Goal: Transaction & Acquisition: Purchase product/service

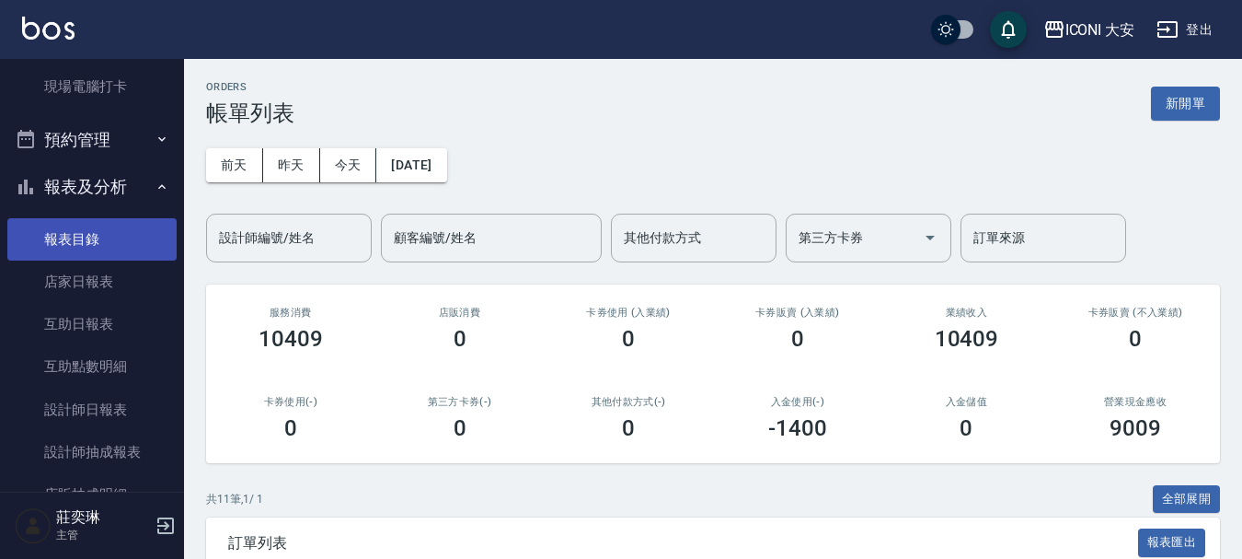
scroll to position [368, 0]
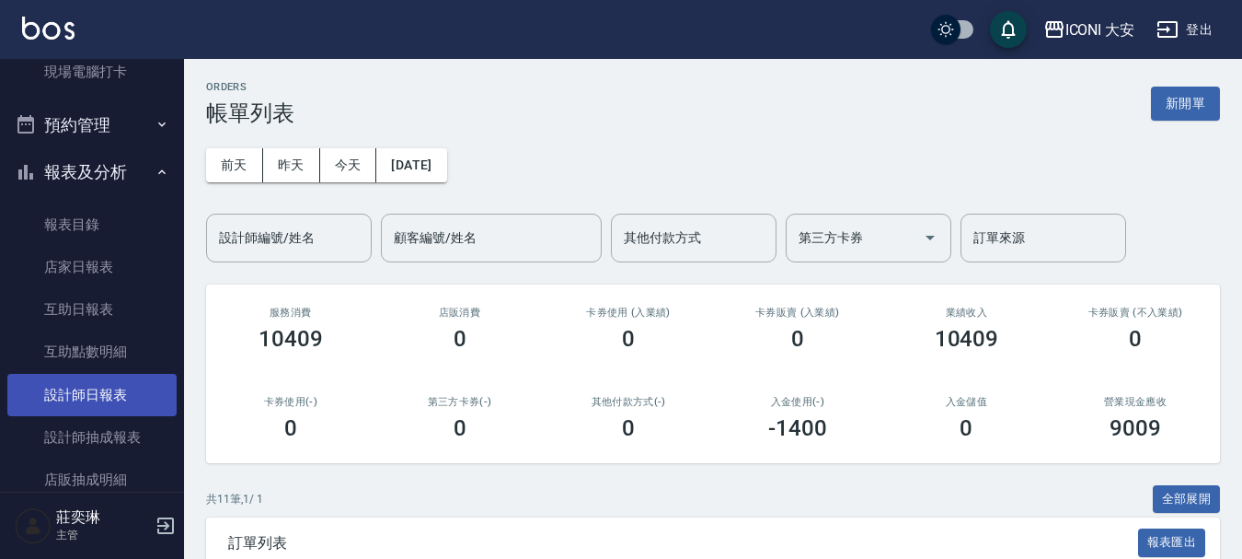
click at [128, 401] on link "設計師日報表" at bounding box center [91, 395] width 169 height 42
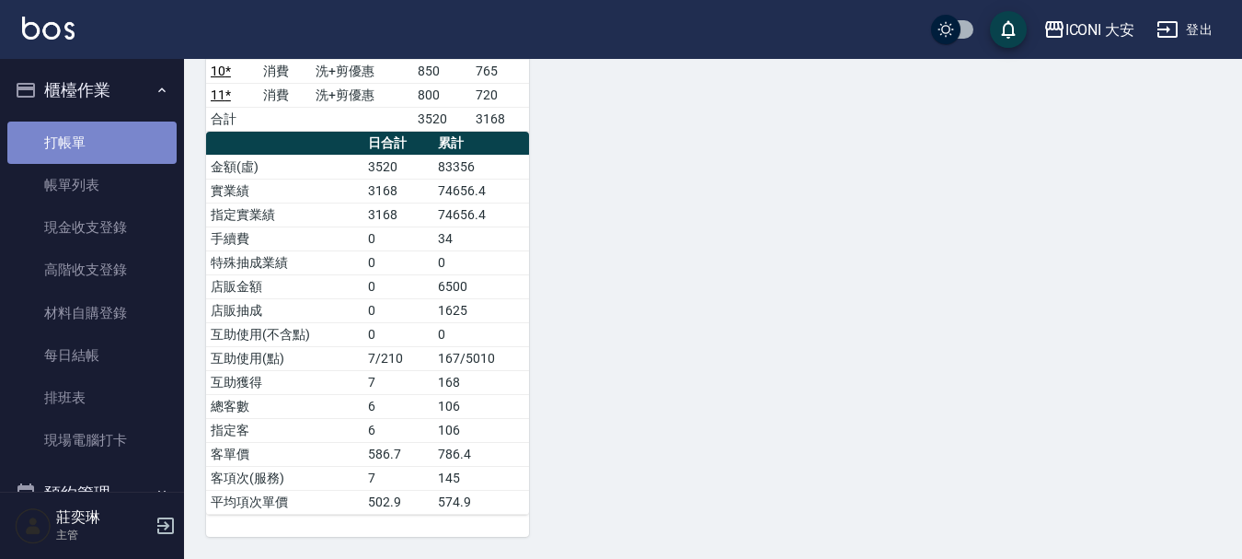
click at [98, 147] on link "打帳單" at bounding box center [91, 142] width 169 height 42
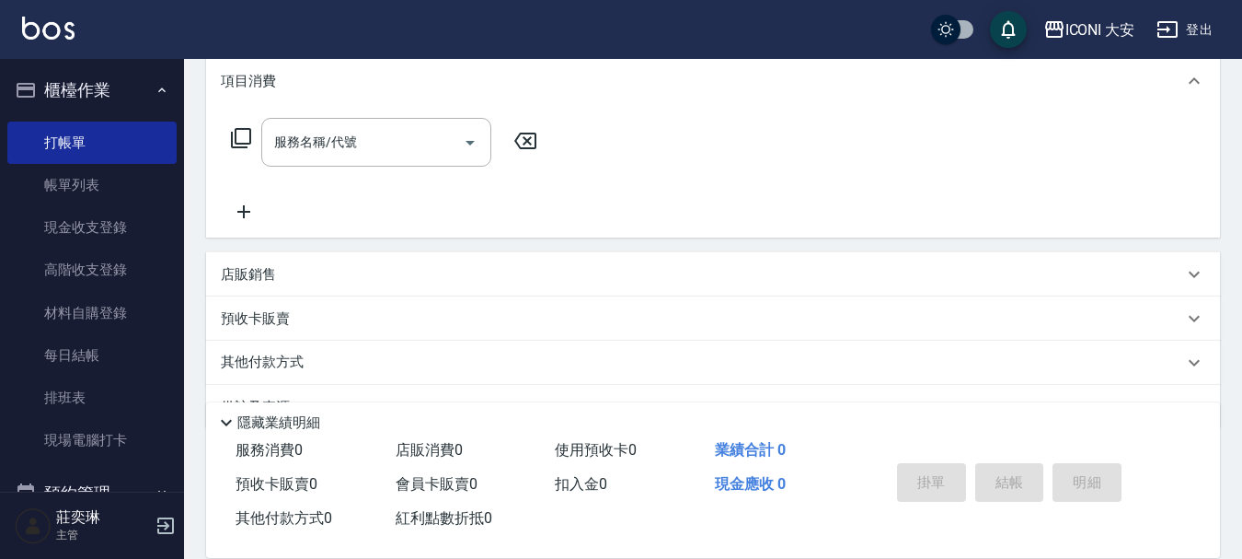
scroll to position [205, 0]
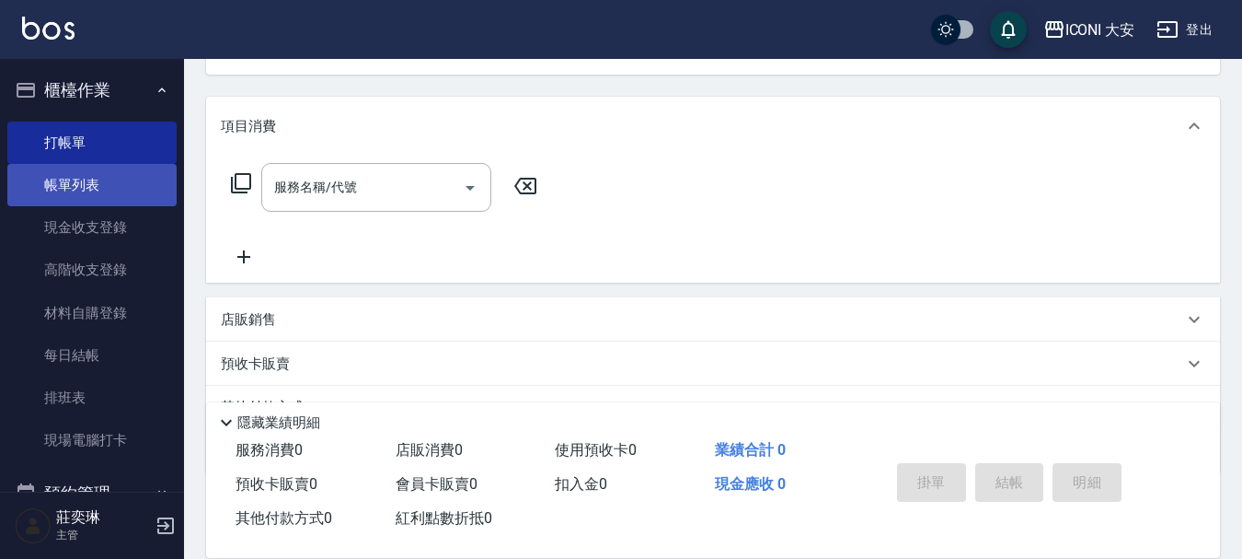
click at [106, 203] on link "帳單列表" at bounding box center [91, 185] width 169 height 42
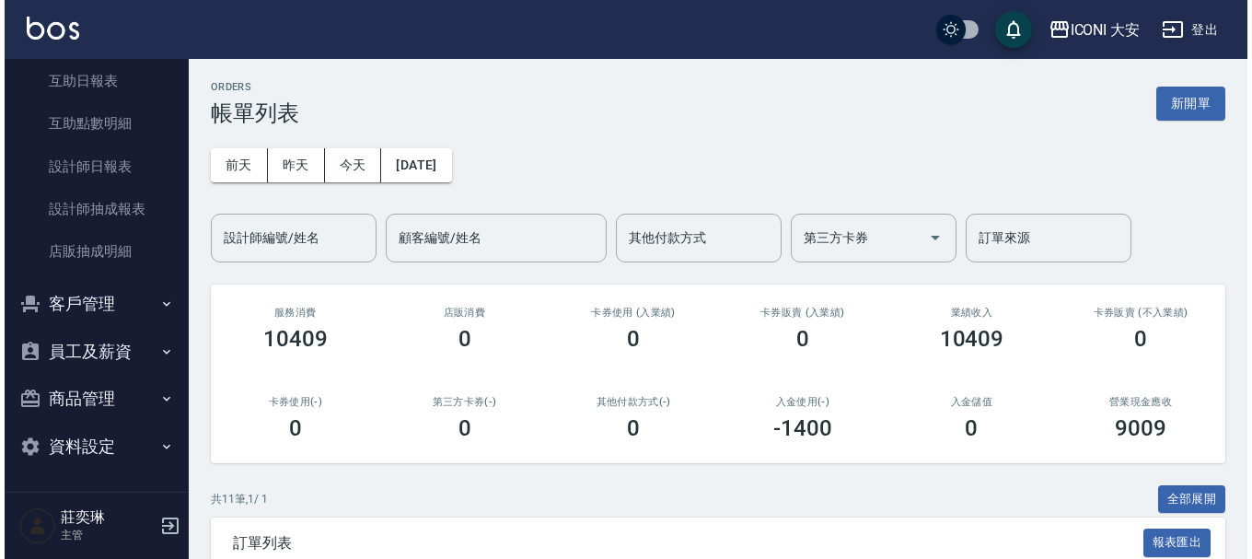
scroll to position [320, 0]
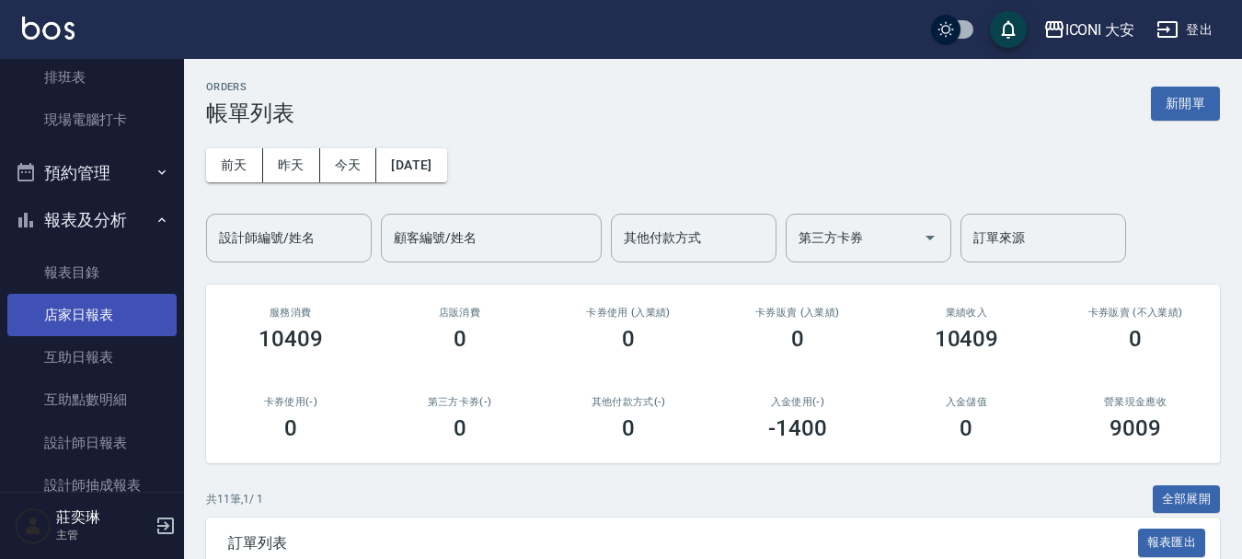
click at [126, 322] on link "店家日報表" at bounding box center [91, 315] width 169 height 42
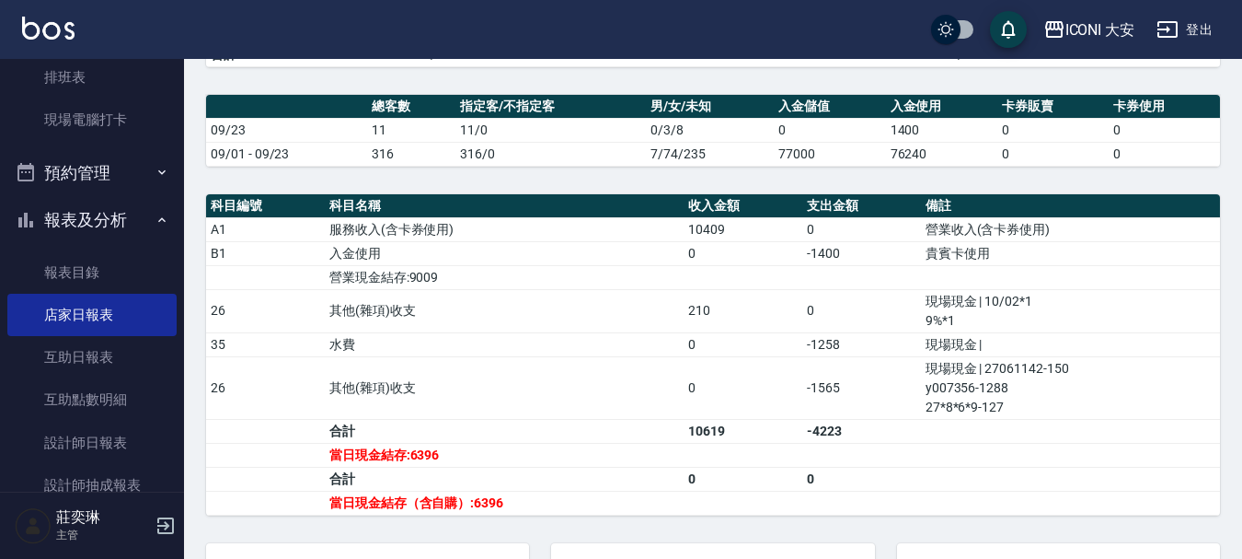
scroll to position [460, 0]
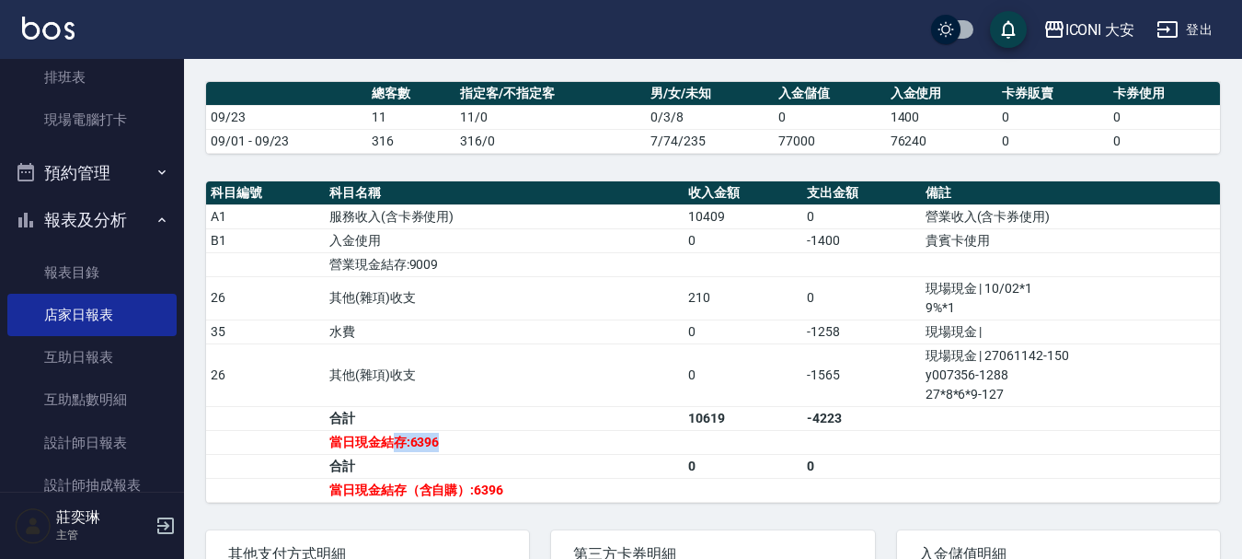
drag, startPoint x: 426, startPoint y: 462, endPoint x: 445, endPoint y: 462, distance: 19.3
click at [445, 454] on td "當日現金結存:6396" at bounding box center [504, 442] width 359 height 24
drag, startPoint x: 445, startPoint y: 462, endPoint x: 432, endPoint y: 458, distance: 14.3
click at [445, 454] on td "當日現金結存:6396" at bounding box center [504, 442] width 359 height 24
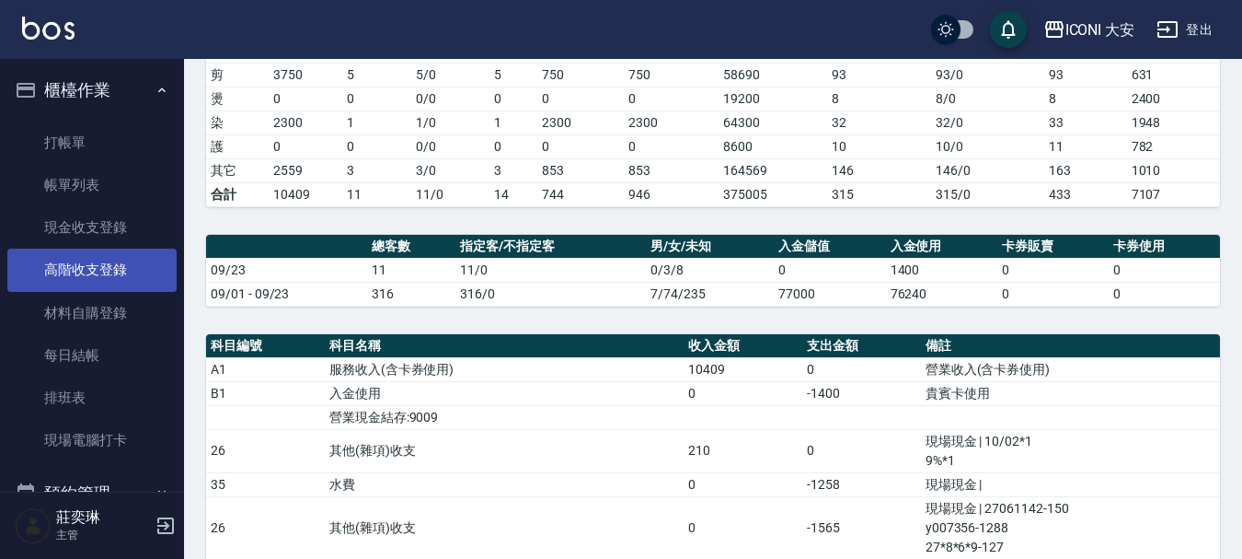
scroll to position [92, 0]
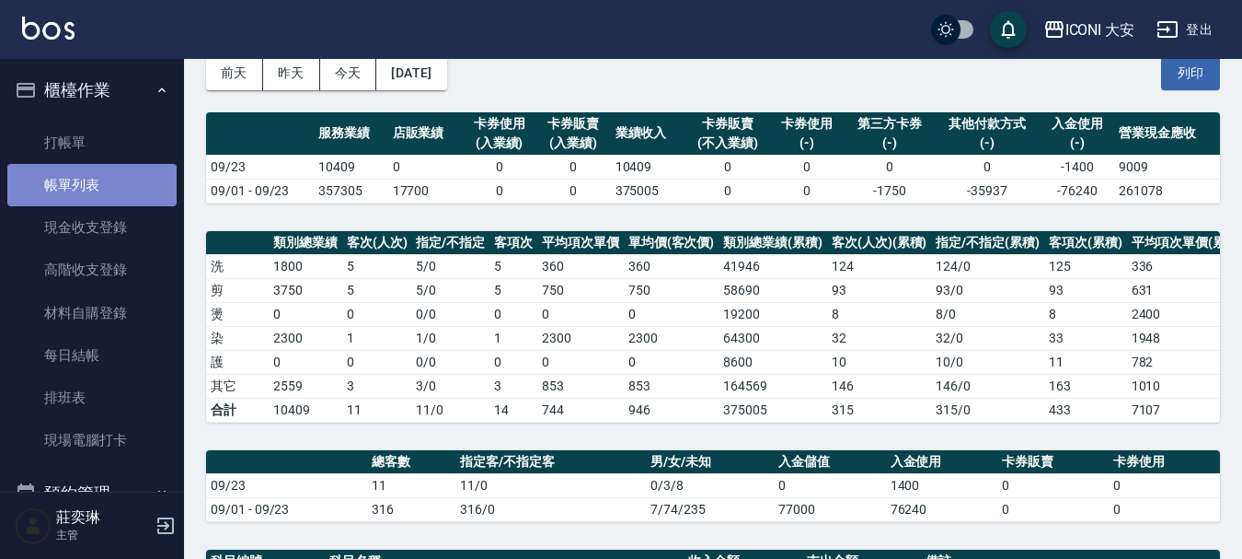
click at [103, 191] on link "帳單列表" at bounding box center [91, 185] width 169 height 42
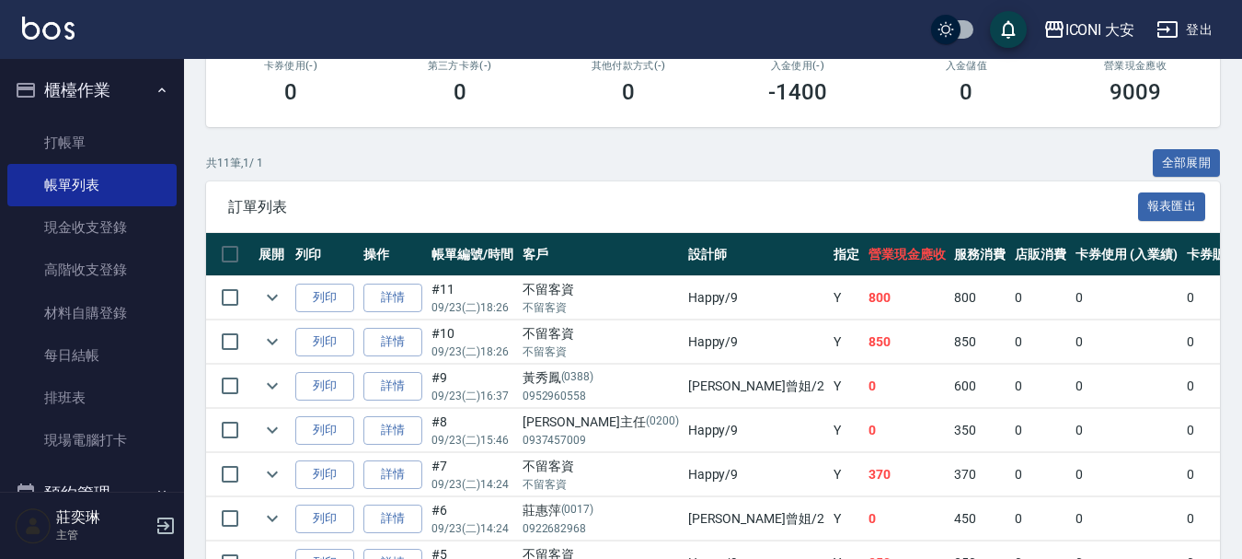
scroll to position [368, 0]
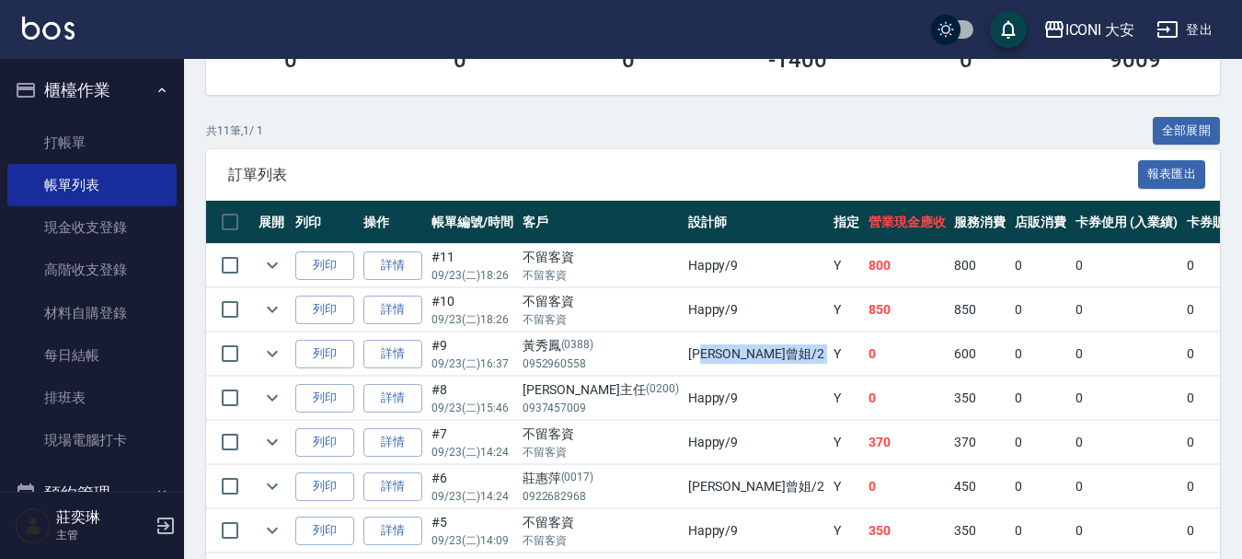
drag, startPoint x: 618, startPoint y: 353, endPoint x: 687, endPoint y: 360, distance: 69.3
click at [687, 360] on tr "列印 詳情 #9 09/23 (二) 16:37 [PERSON_NAME][PHONE_NUMBER] [PERSON_NAME]曾姐 /2 Y 0 600…" at bounding box center [1059, 353] width 1706 height 43
click at [829, 360] on td "Y" at bounding box center [846, 353] width 35 height 43
drag, startPoint x: 564, startPoint y: 351, endPoint x: 662, endPoint y: 355, distance: 97.7
click at [661, 355] on tr "列印 詳情 #9 09/23 (二) 16:37 [PERSON_NAME][PHONE_NUMBER] [PERSON_NAME]曾姐 /2 Y 0 600…" at bounding box center [1059, 353] width 1706 height 43
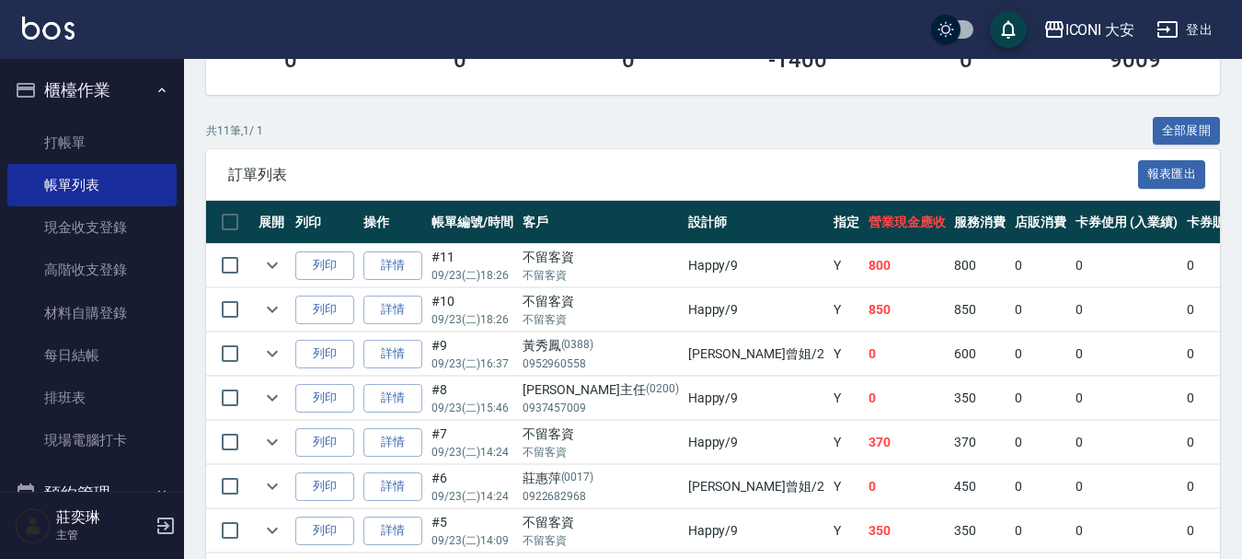
click at [684, 355] on td "[PERSON_NAME]曾姐 /2" at bounding box center [756, 353] width 145 height 43
drag, startPoint x: 618, startPoint y: 356, endPoint x: 716, endPoint y: 368, distance: 98.3
click at [716, 368] on tr "列印 詳情 #9 09/23 (二) 16:37 [PERSON_NAME][PHONE_NUMBER] [PERSON_NAME]曾姐 /2 Y 0 600…" at bounding box center [1059, 353] width 1706 height 43
click at [864, 368] on td "0" at bounding box center [907, 353] width 87 height 43
drag, startPoint x: 635, startPoint y: 368, endPoint x: 692, endPoint y: 368, distance: 57.1
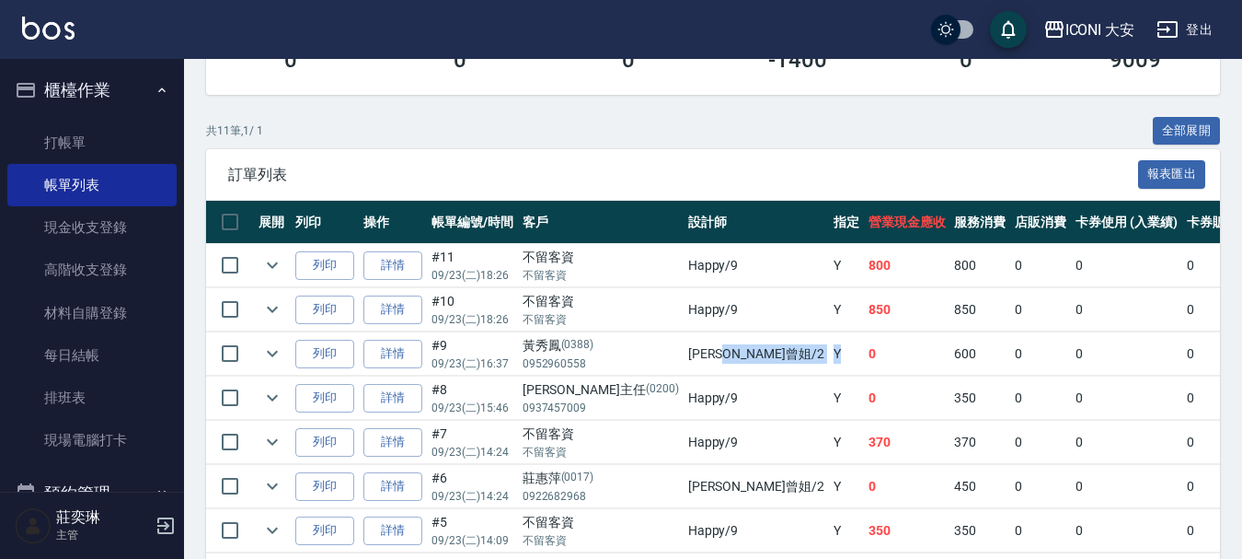
click at [692, 368] on tr "列印 詳情 #9 09/23 (二) 16:37 [PERSON_NAME][PHONE_NUMBER] [PERSON_NAME]曾姐 /2 Y 0 600…" at bounding box center [1059, 353] width 1706 height 43
click at [829, 368] on td "Y" at bounding box center [846, 353] width 35 height 43
drag, startPoint x: 579, startPoint y: 400, endPoint x: 673, endPoint y: 402, distance: 93.9
click at [673, 402] on tr "列印 詳情 #8 09/23 (二) 15:46 [PERSON_NAME]主任 [PHONE_NUMBER] Happy /9 Y 0 350 0 0 0 …" at bounding box center [1059, 397] width 1706 height 43
click at [684, 402] on td "Happy /9" at bounding box center [756, 397] width 145 height 43
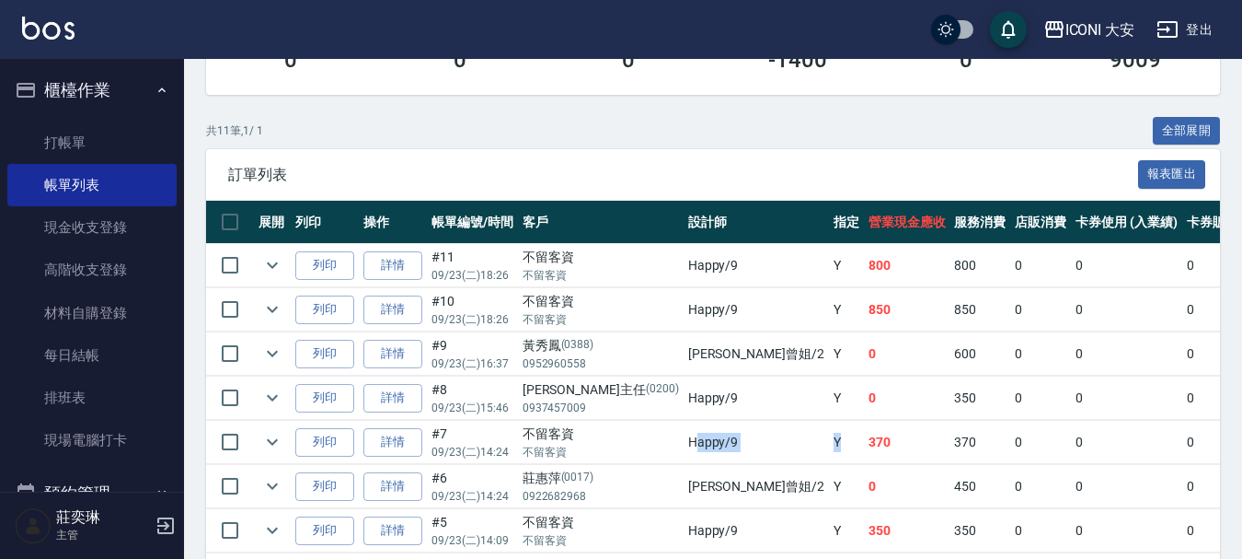
drag, startPoint x: 614, startPoint y: 438, endPoint x: 691, endPoint y: 445, distance: 77.7
click at [691, 445] on tr "列印 詳情 #7 09/23 (二) 14:24 不留客資 不留客資 Happy /9 Y 370 370 0 0 0 370 0 0 0 0 0" at bounding box center [1059, 442] width 1706 height 43
click at [829, 445] on td "Y" at bounding box center [846, 442] width 35 height 43
drag, startPoint x: 596, startPoint y: 437, endPoint x: 665, endPoint y: 437, distance: 69.0
click at [684, 437] on td "Happy /9" at bounding box center [756, 442] width 145 height 43
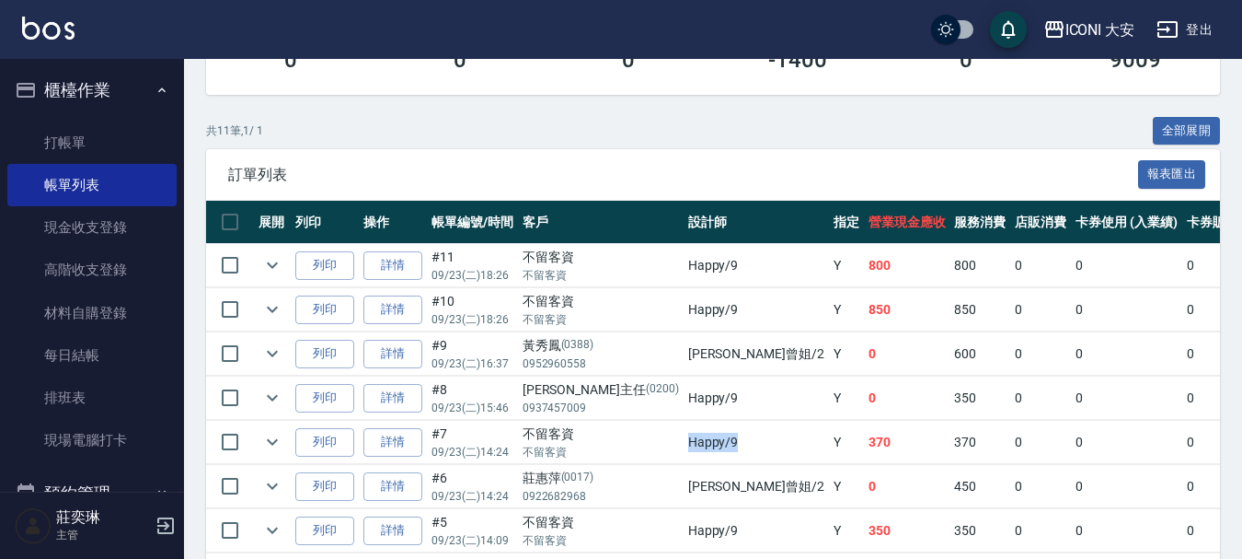
click at [684, 437] on td "Happy /9" at bounding box center [756, 442] width 145 height 43
drag, startPoint x: 576, startPoint y: 440, endPoint x: 707, endPoint y: 444, distance: 130.7
click at [707, 444] on tr "列印 詳情 #7 09/23 (二) 14:24 不留客資 不留客資 Happy /9 Y 370 370 0 0 0 370 0 0 0 0 0" at bounding box center [1059, 442] width 1706 height 43
click at [829, 444] on td "Y" at bounding box center [846, 442] width 35 height 43
drag, startPoint x: 589, startPoint y: 490, endPoint x: 684, endPoint y: 490, distance: 94.8
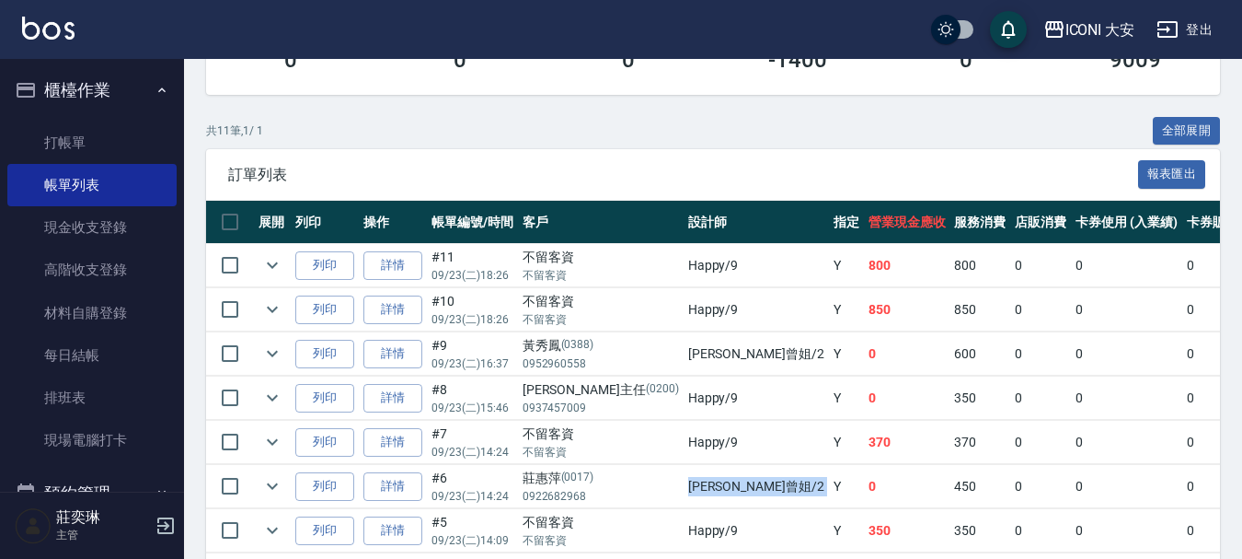
click at [684, 490] on tr "列印 詳情 #6 09/23 (二) 14:24 [PERSON_NAME][PHONE_NUMBER] [PERSON_NAME]曾姐 /2 Y 0 450…" at bounding box center [1059, 486] width 1706 height 43
click at [829, 490] on td "Y" at bounding box center [846, 486] width 35 height 43
drag, startPoint x: 588, startPoint y: 491, endPoint x: 684, endPoint y: 494, distance: 95.8
click at [684, 494] on tr "列印 詳情 #6 09/23 (二) 14:24 [PERSON_NAME][PHONE_NUMBER] [PERSON_NAME]曾姐 /2 Y 0 450…" at bounding box center [1059, 486] width 1706 height 43
click at [829, 494] on td "Y" at bounding box center [846, 486] width 35 height 43
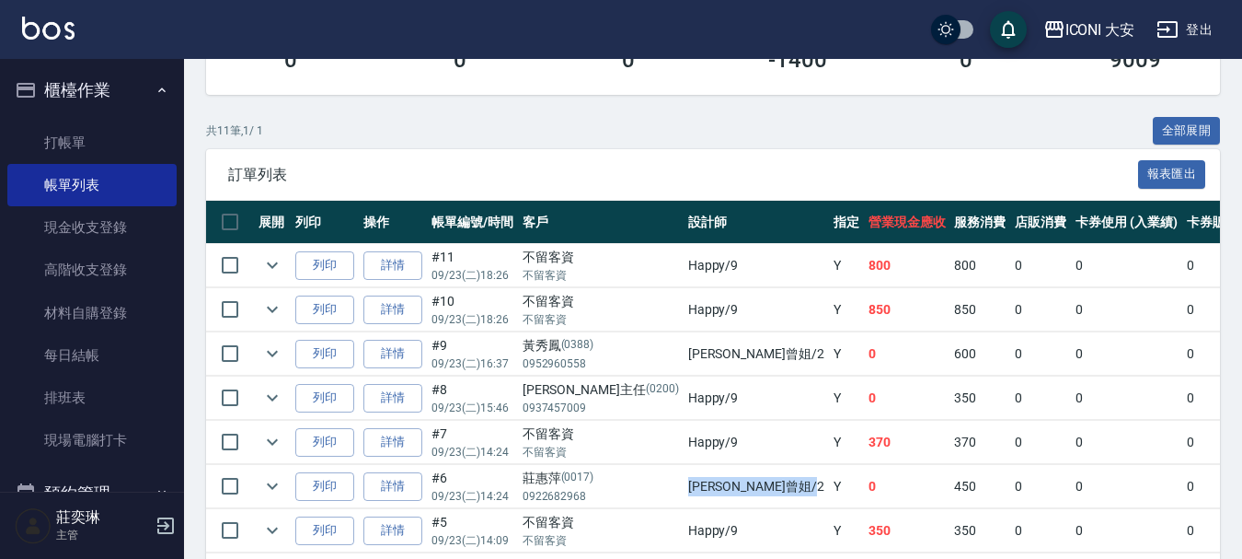
drag, startPoint x: 601, startPoint y: 490, endPoint x: 674, endPoint y: 491, distance: 72.7
click at [684, 491] on td "[PERSON_NAME]曾姐 /2" at bounding box center [756, 486] width 145 height 43
drag, startPoint x: 562, startPoint y: 489, endPoint x: 714, endPoint y: 487, distance: 151.9
click at [714, 487] on tr "列印 詳情 #6 09/23 (二) 14:24 [PERSON_NAME][PHONE_NUMBER] [PERSON_NAME]曾姐 /2 Y 0 450…" at bounding box center [1059, 486] width 1706 height 43
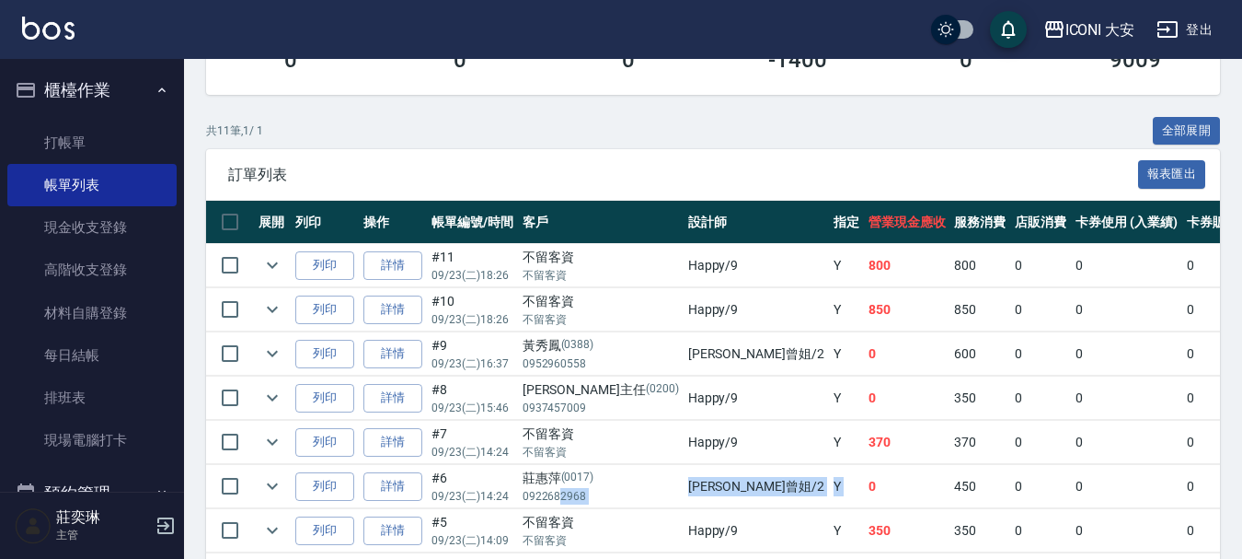
click at [864, 487] on td "0" at bounding box center [907, 486] width 87 height 43
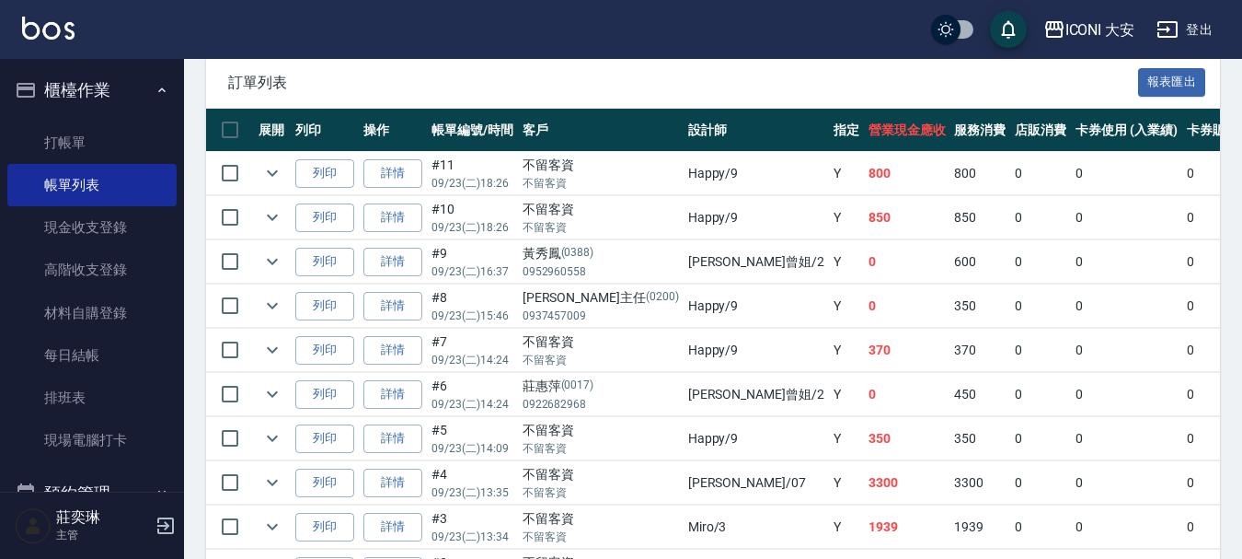
scroll to position [552, 0]
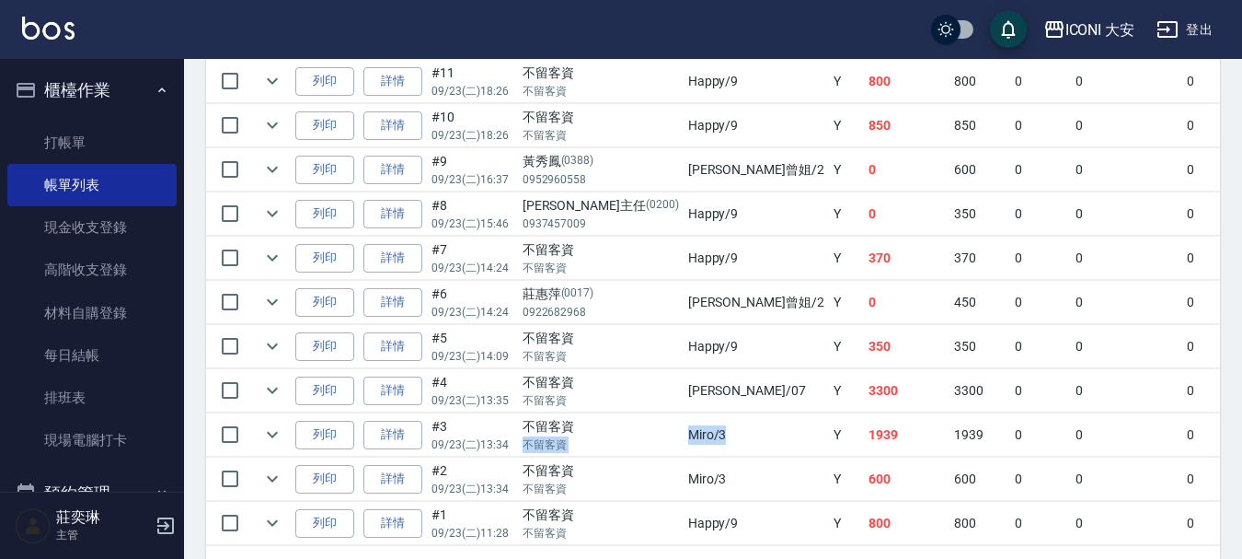
drag, startPoint x: 595, startPoint y: 433, endPoint x: 684, endPoint y: 433, distance: 88.4
click at [684, 433] on tr "列印 詳情 #3 09/23 (二) 13:34 不留客資 不留客資 Miro /3 Y 1939 1939 0 0 0 1939 0 0 0 0 0" at bounding box center [1059, 434] width 1706 height 43
click at [829, 433] on td "Y" at bounding box center [846, 434] width 35 height 43
drag, startPoint x: 585, startPoint y: 433, endPoint x: 696, endPoint y: 434, distance: 110.5
click at [696, 434] on tr "列印 詳情 #3 09/23 (二) 13:34 不留客資 不留客資 Miro /3 Y 1939 1939 0 0 0 1939 0 0 0 0 0" at bounding box center [1059, 434] width 1706 height 43
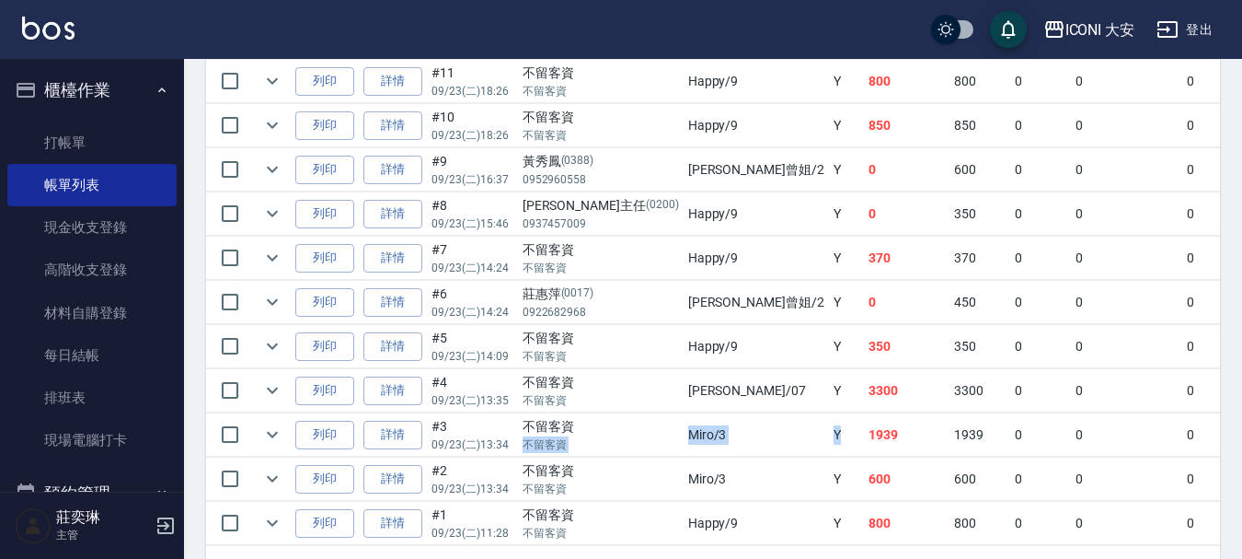
click at [829, 434] on td "Y" at bounding box center [846, 434] width 35 height 43
drag, startPoint x: 616, startPoint y: 520, endPoint x: 683, endPoint y: 528, distance: 67.7
click at [683, 528] on tr "列印 詳情 #1 09/23 (二) 11:28 不留客資 不留客資 Happy /9 Y 800 800 0 0 0 800 0 0 0 0 0" at bounding box center [1059, 523] width 1706 height 43
drag, startPoint x: 683, startPoint y: 528, endPoint x: 607, endPoint y: 527, distance: 75.5
click at [829, 529] on td "Y" at bounding box center [846, 523] width 35 height 43
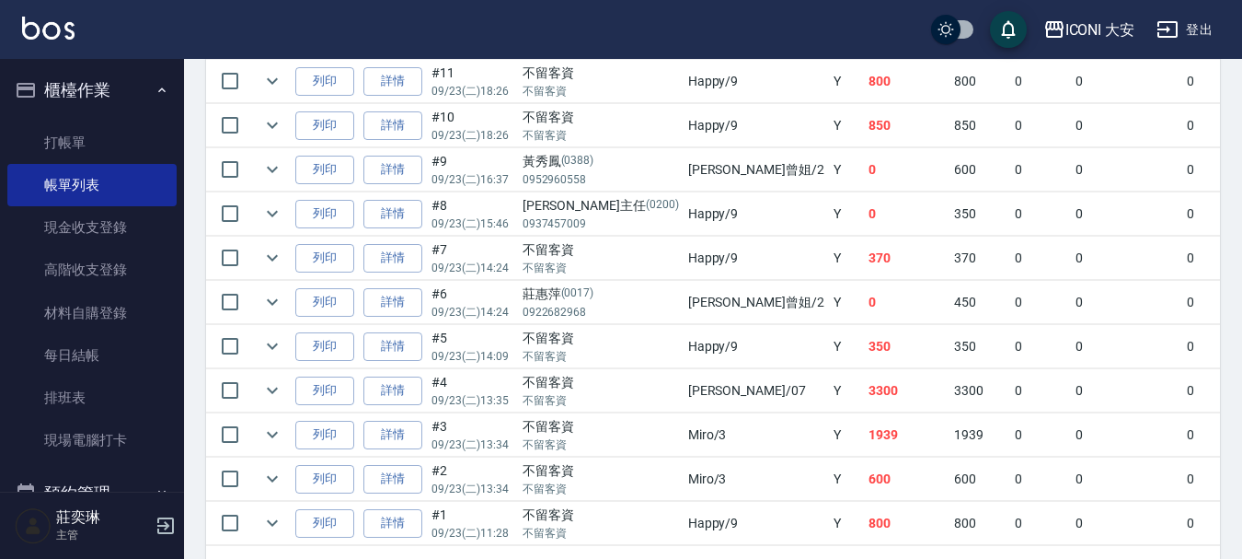
click at [583, 526] on p "不留客資" at bounding box center [601, 533] width 156 height 17
drag, startPoint x: 584, startPoint y: 525, endPoint x: 848, endPoint y: 514, distance: 263.4
click at [848, 514] on tr "列印 詳情 #1 09/23 (二) 11:28 不留客資 不留客資 Happy /9 Y 800 800 0 0 0 800 0 0 0 0 0" at bounding box center [1059, 523] width 1706 height 43
click at [950, 514] on td "800" at bounding box center [980, 523] width 61 height 43
drag, startPoint x: 592, startPoint y: 476, endPoint x: 823, endPoint y: 484, distance: 231.1
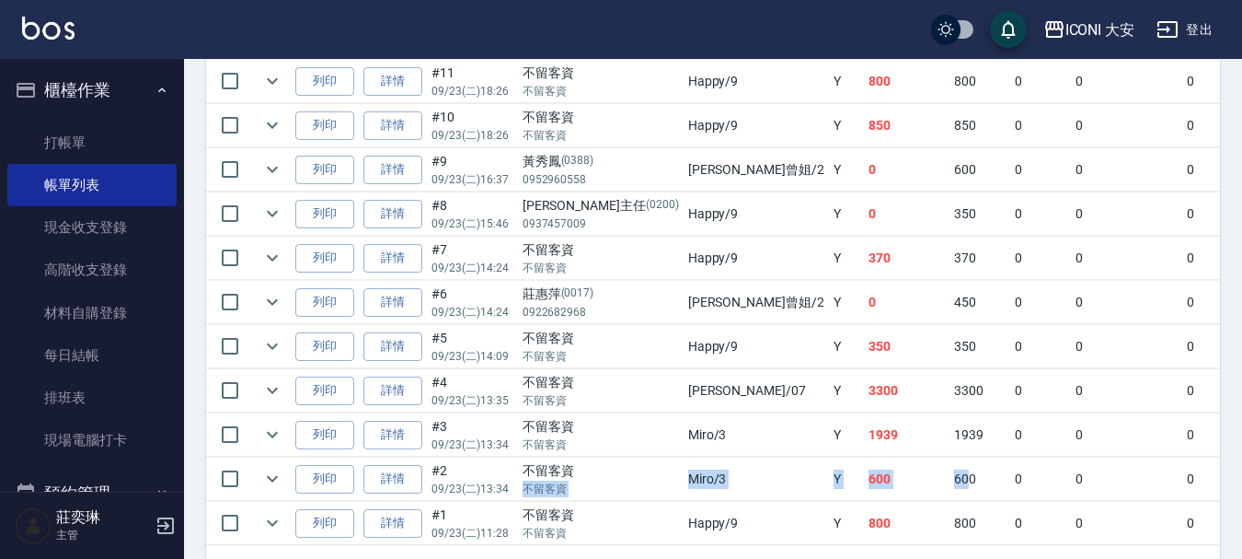
click at [823, 484] on tr "列印 詳情 #2 09/23 (二) 13:34 不留客資 不留客資 Miro /3 Y 600 600 0 0 0 600 0 0 0 0 0" at bounding box center [1059, 478] width 1706 height 43
click at [950, 486] on td "600" at bounding box center [980, 478] width 61 height 43
click at [578, 491] on p "不留客資" at bounding box center [601, 488] width 156 height 17
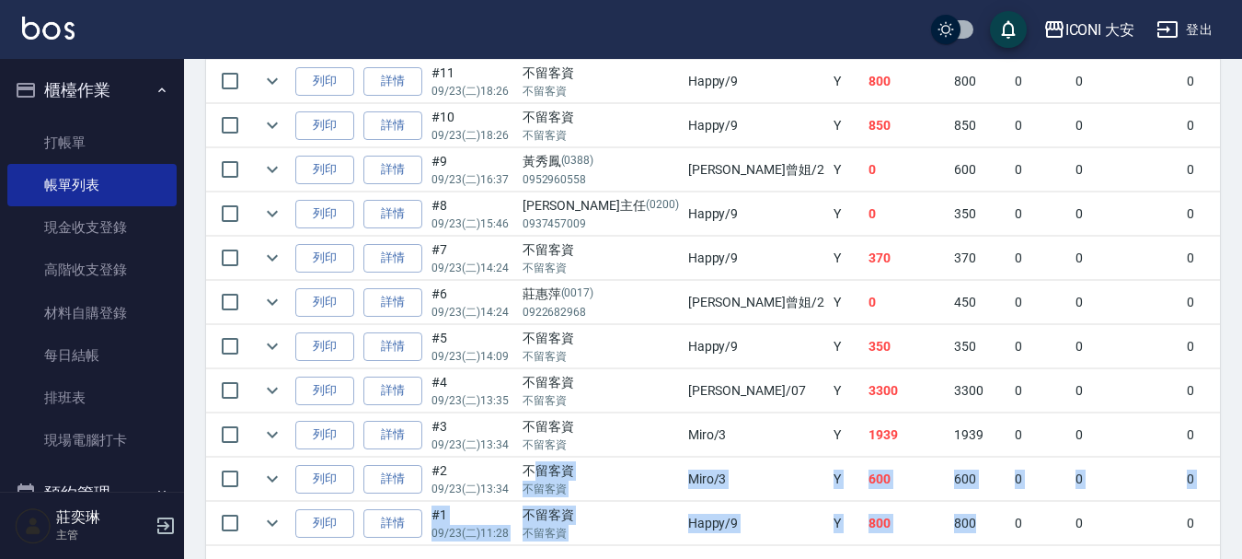
drag, startPoint x: 582, startPoint y: 464, endPoint x: 846, endPoint y: 524, distance: 270.8
click at [846, 524] on tbody "列印 詳情 #11 09/23 (二) 18:26 不留客資 不留客資 Happy /9 Y 800 800 0 0 0 800 0 0 0 0 0 列印 詳…" at bounding box center [1059, 303] width 1706 height 486
click at [950, 524] on td "800" at bounding box center [980, 523] width 61 height 43
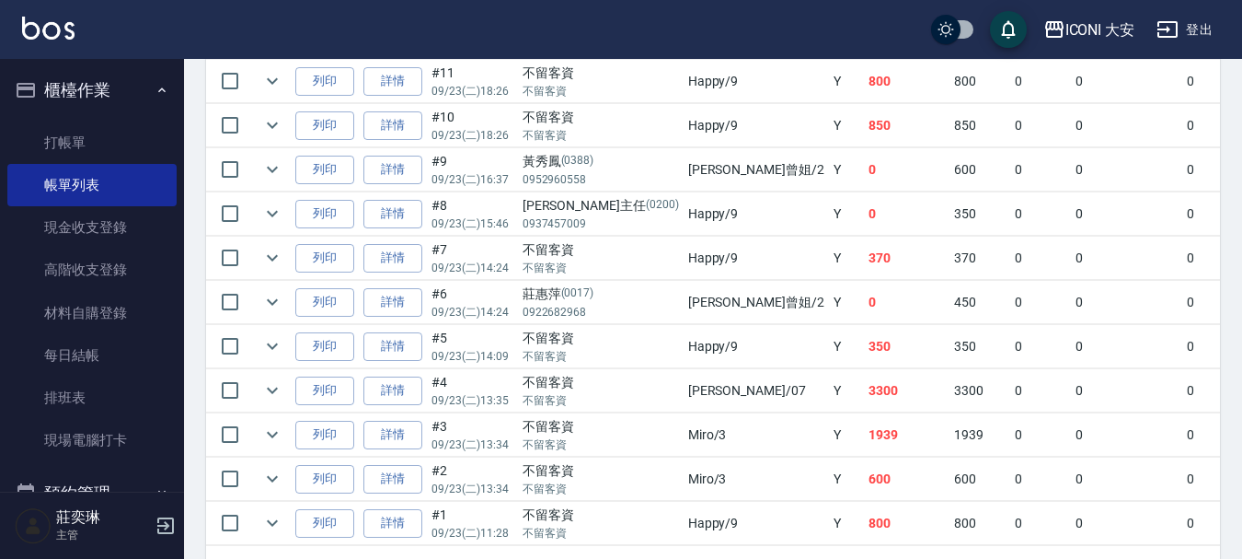
scroll to position [460, 0]
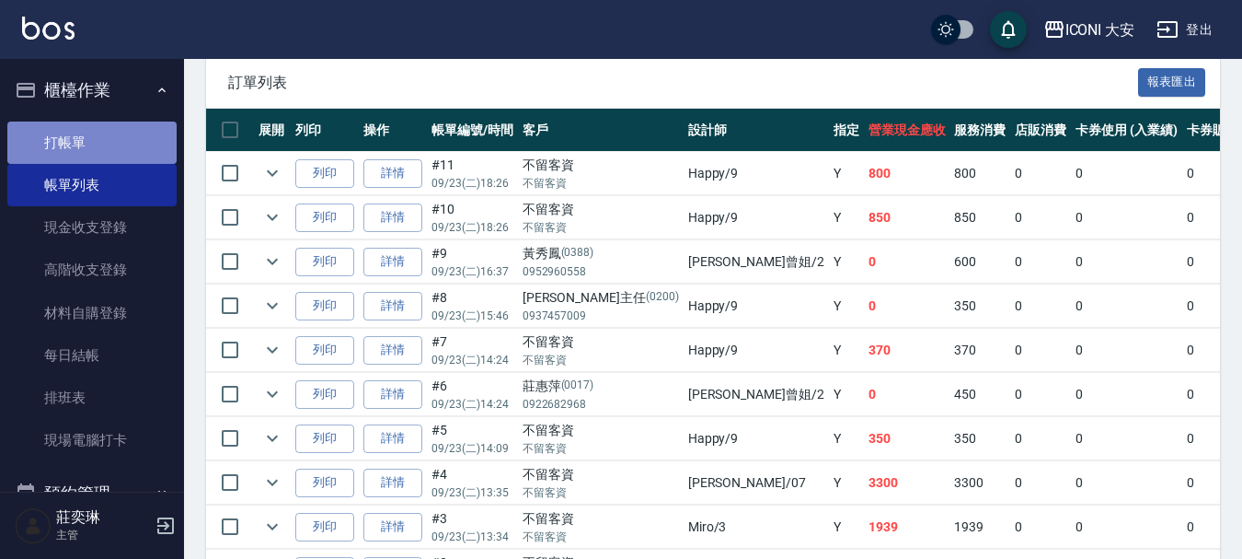
click at [98, 136] on link "打帳單" at bounding box center [91, 142] width 169 height 42
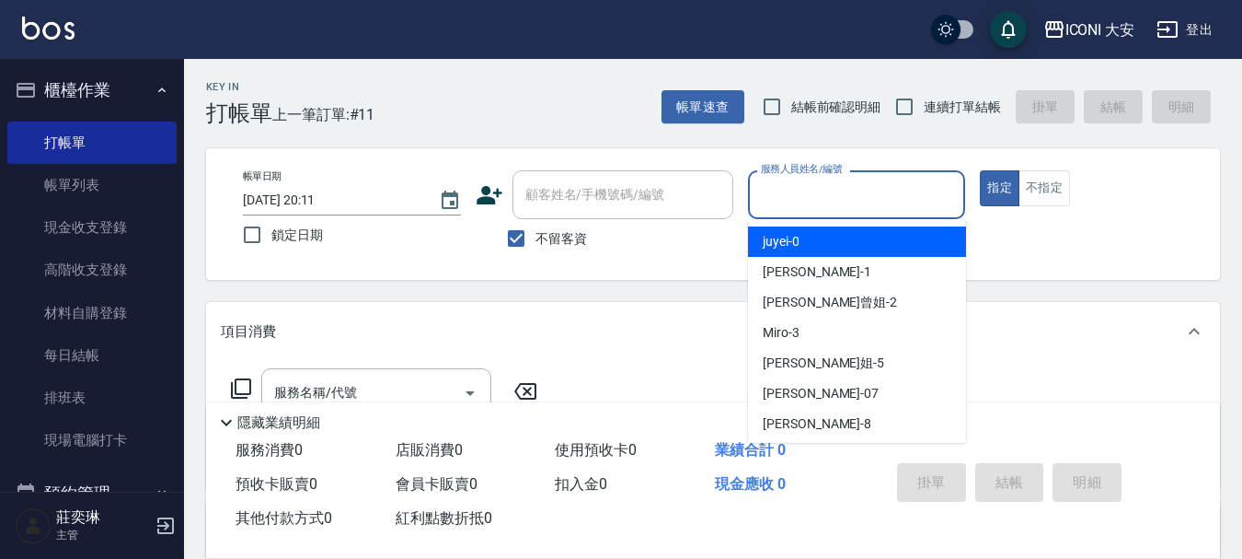
drag, startPoint x: 852, startPoint y: 190, endPoint x: 848, endPoint y: 230, distance: 40.8
click at [851, 191] on input "服務人員姓名/編號" at bounding box center [858, 195] width 202 height 32
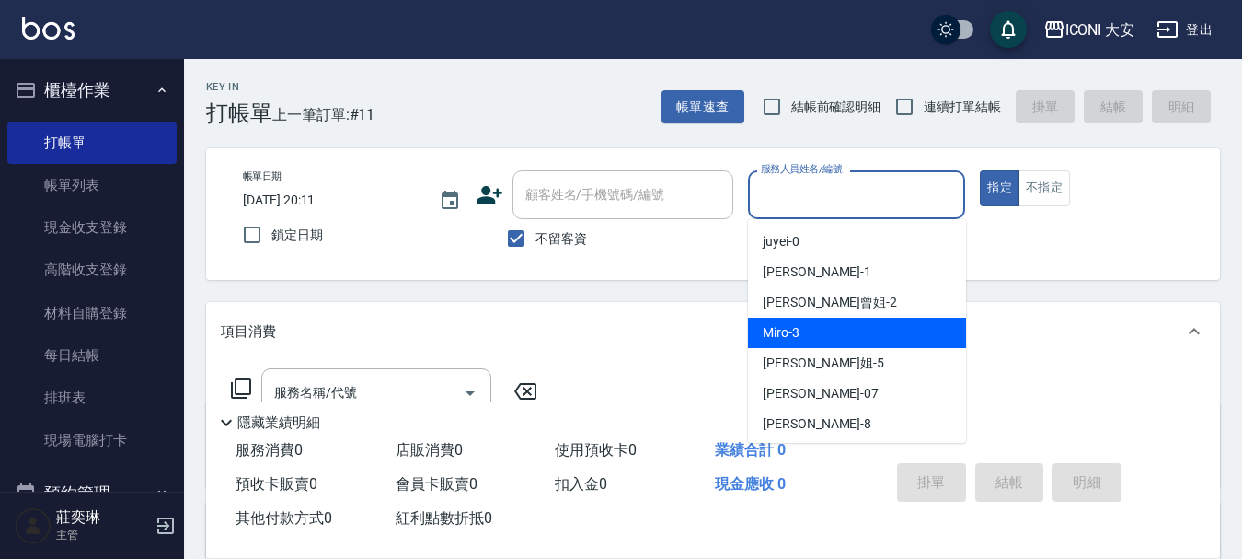
click at [838, 331] on div "Miro -3" at bounding box center [857, 333] width 218 height 30
type input "Miro-3"
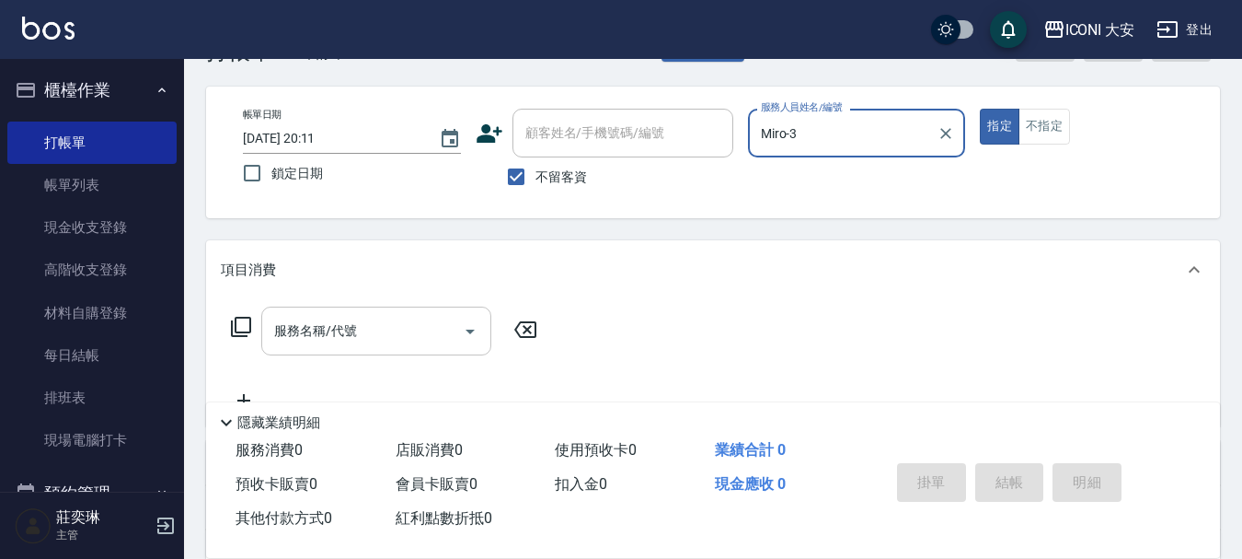
scroll to position [92, 0]
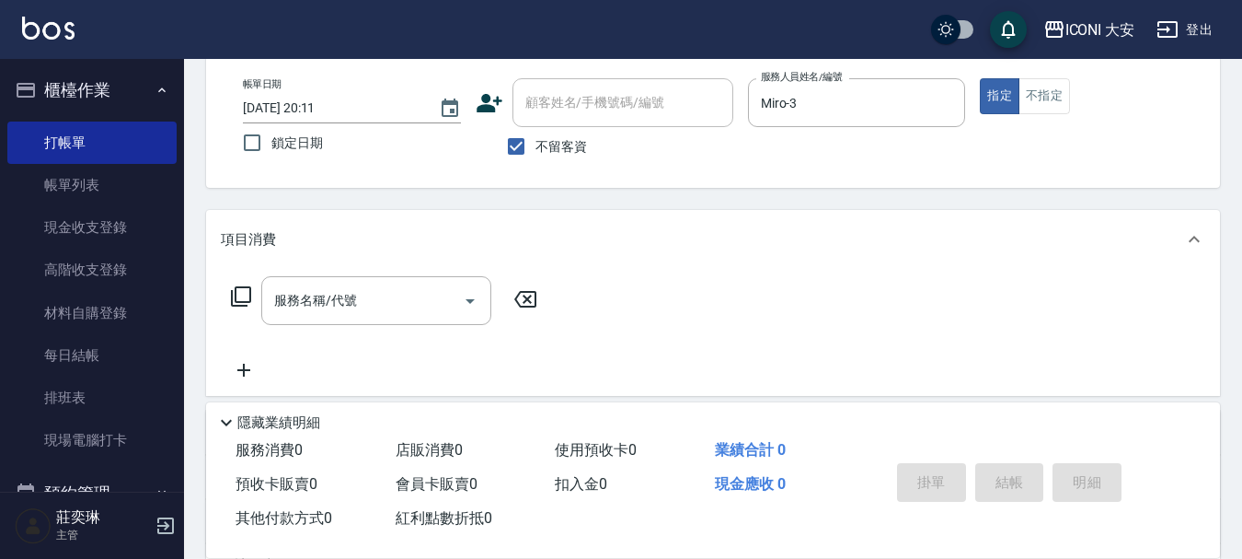
click at [247, 303] on icon at bounding box center [241, 296] width 20 height 20
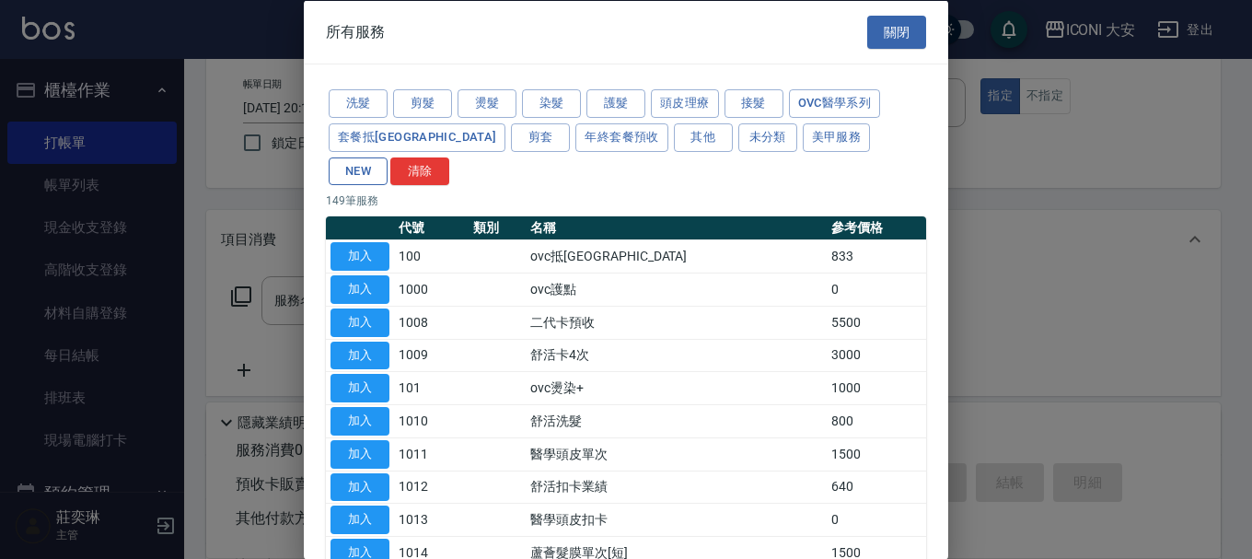
click at [387, 156] on button "NEW" at bounding box center [358, 170] width 59 height 29
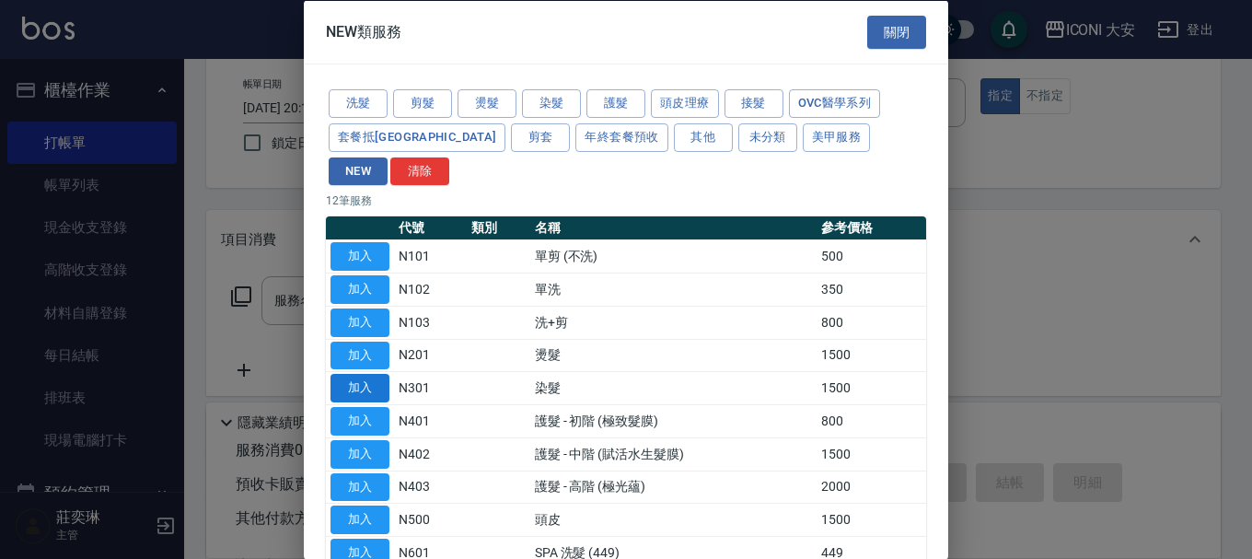
click at [361, 374] on button "加入" at bounding box center [359, 388] width 59 height 29
type input "染髮(N301)"
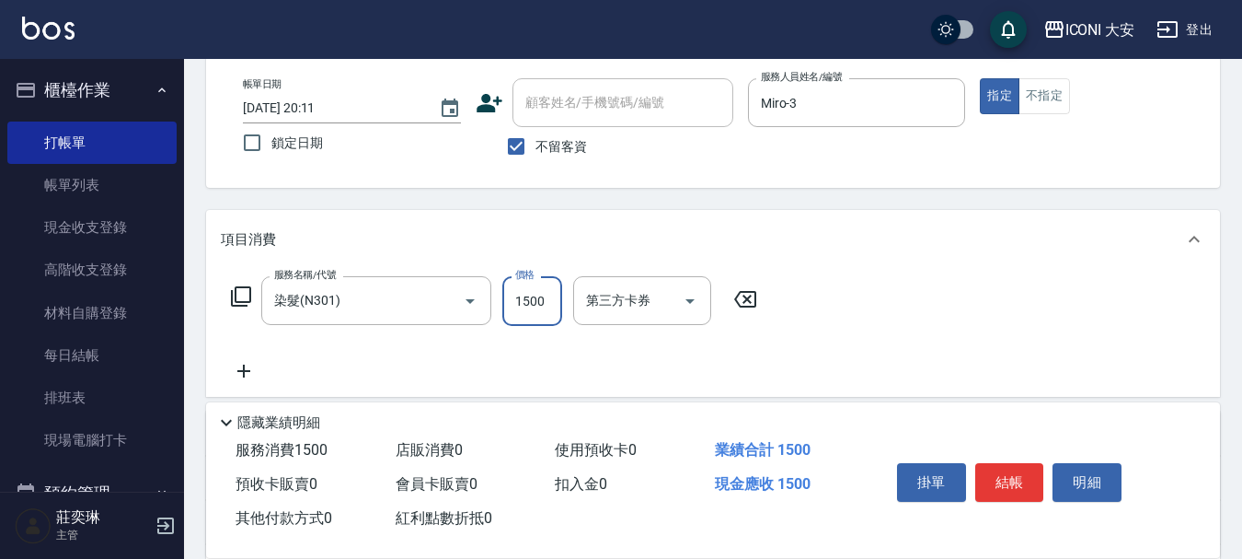
click at [530, 300] on input "1500" at bounding box center [532, 301] width 60 height 50
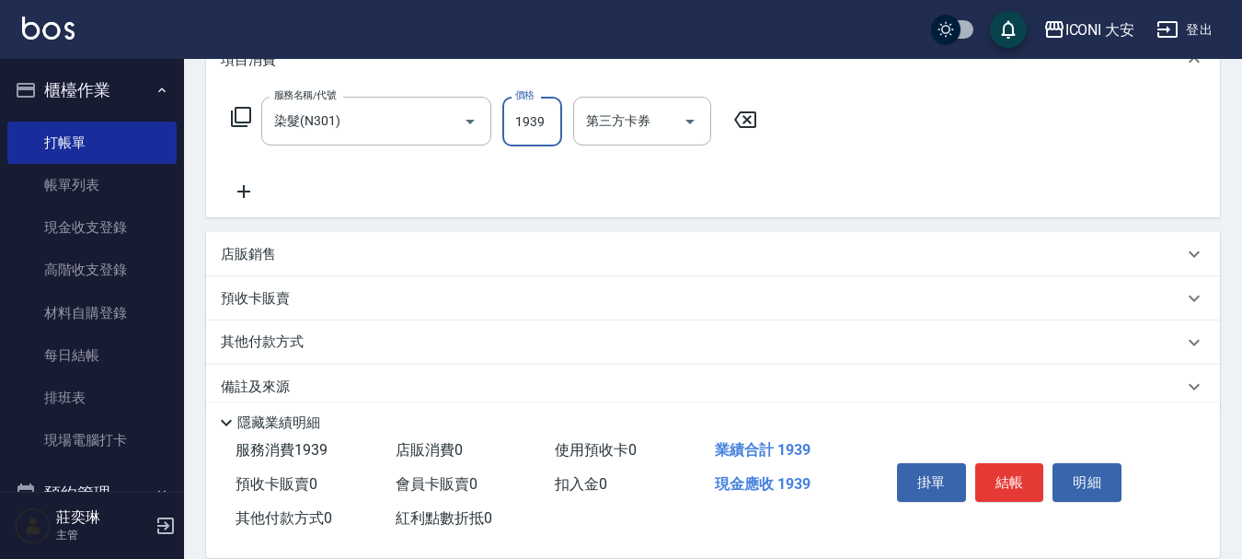
scroll to position [276, 0]
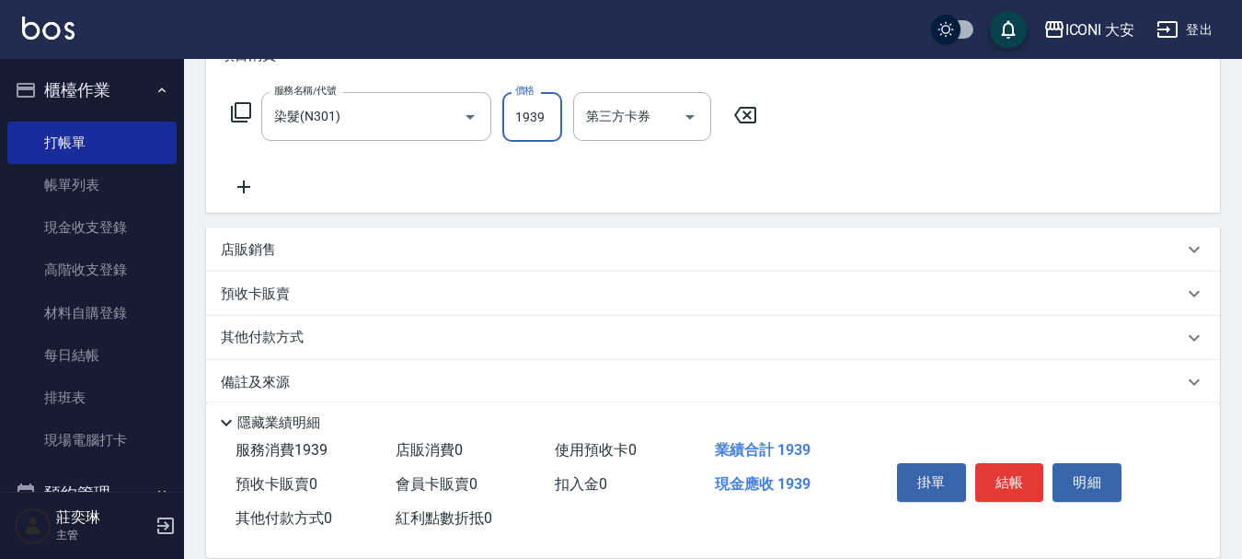
type input "1939"
click at [281, 340] on p "其他付款方式" at bounding box center [267, 338] width 92 height 20
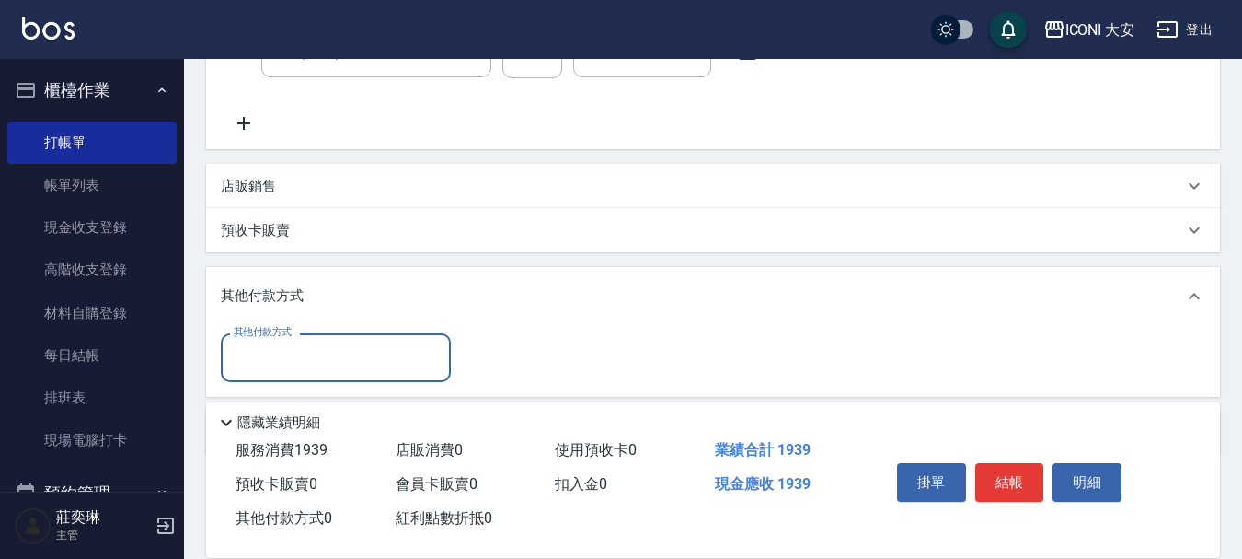
scroll to position [413, 0]
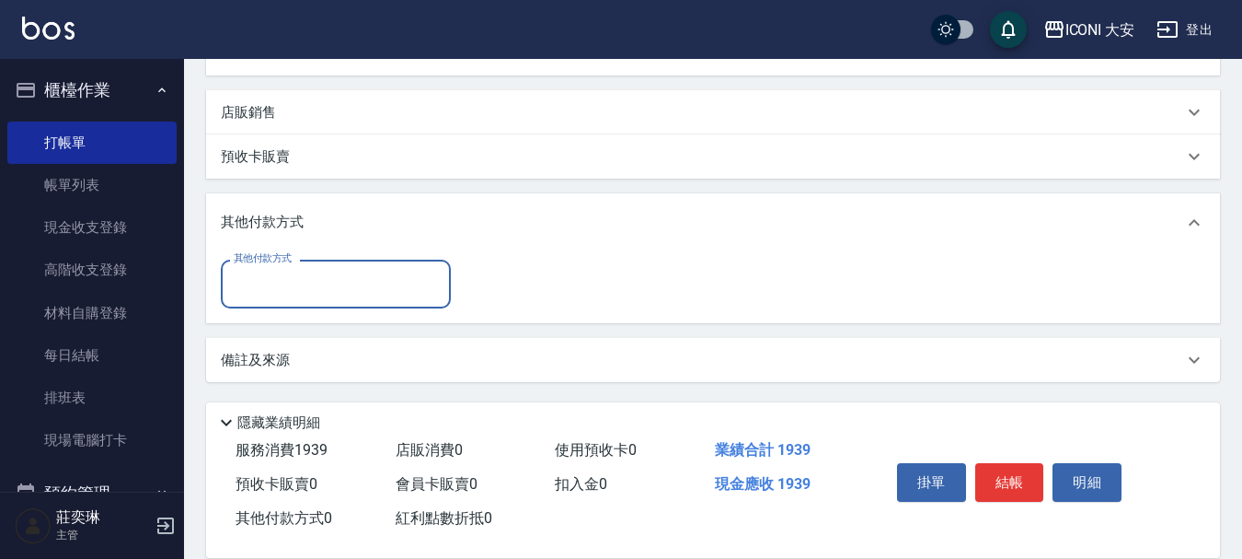
click at [317, 287] on input "其他付款方式" at bounding box center [336, 284] width 214 height 32
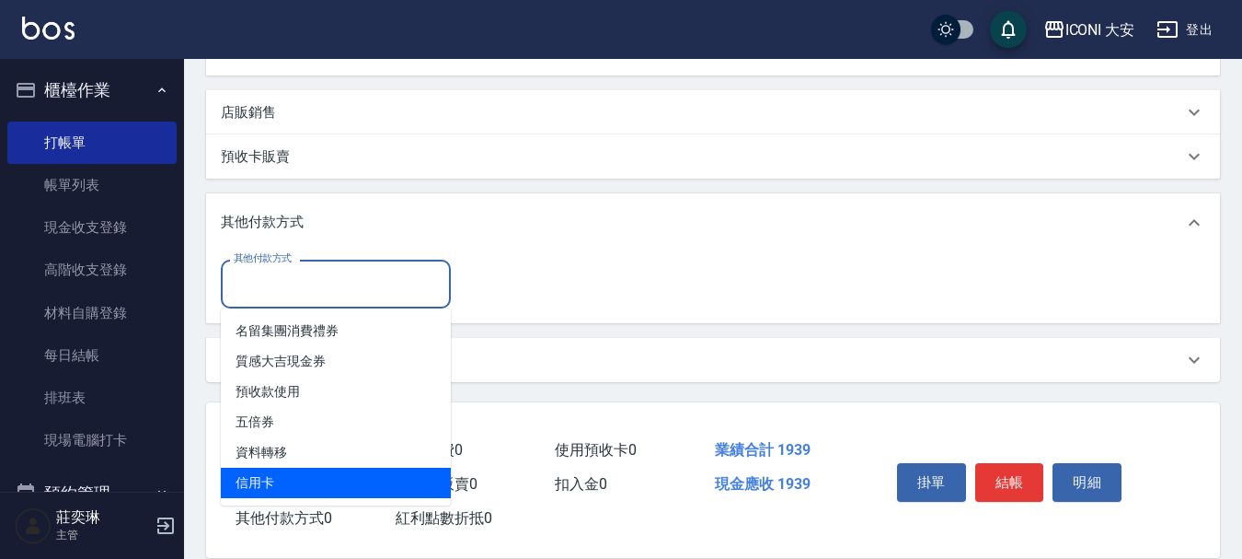
drag, startPoint x: 272, startPoint y: 464, endPoint x: 280, endPoint y: 484, distance: 21.5
click at [280, 484] on ul "名留集團消費禮券 質感大吉現金券 預收款使用 五倍券 資料轉移 信用卡" at bounding box center [336, 406] width 230 height 197
click at [280, 484] on span "信用卡" at bounding box center [336, 483] width 230 height 30
type input "信用卡"
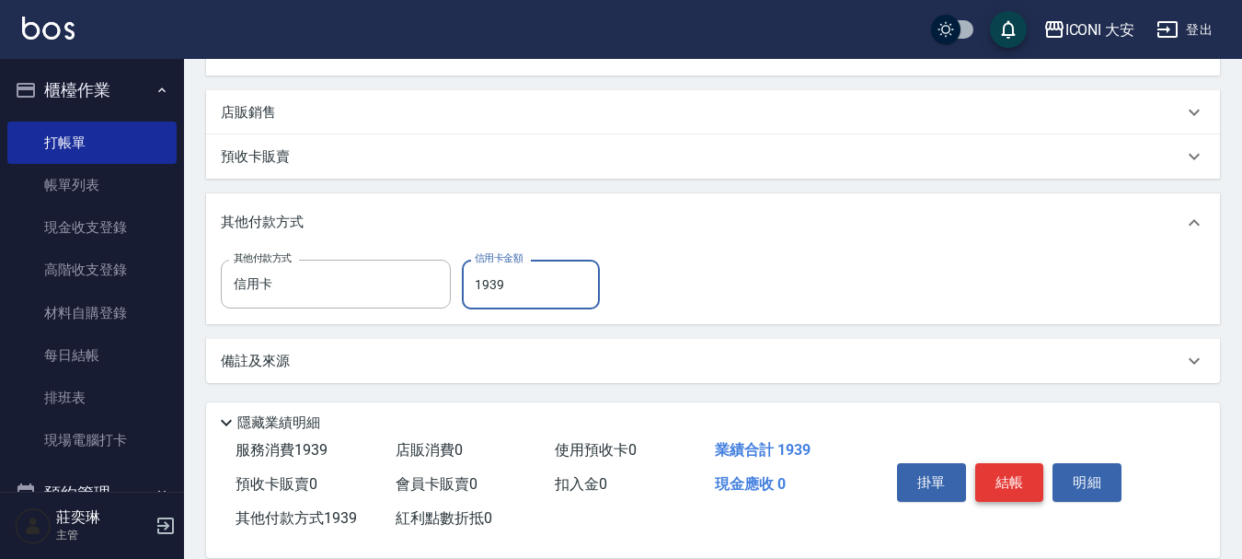
type input "1939"
click at [1015, 477] on button "結帳" at bounding box center [1010, 482] width 69 height 39
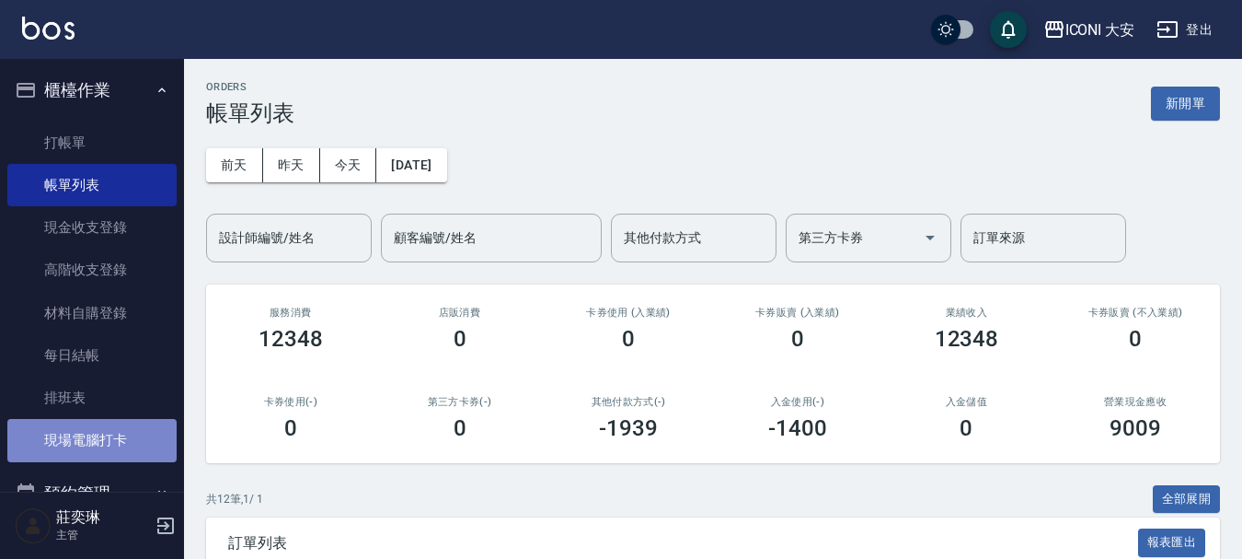
click at [108, 433] on link "現場電腦打卡" at bounding box center [91, 440] width 169 height 42
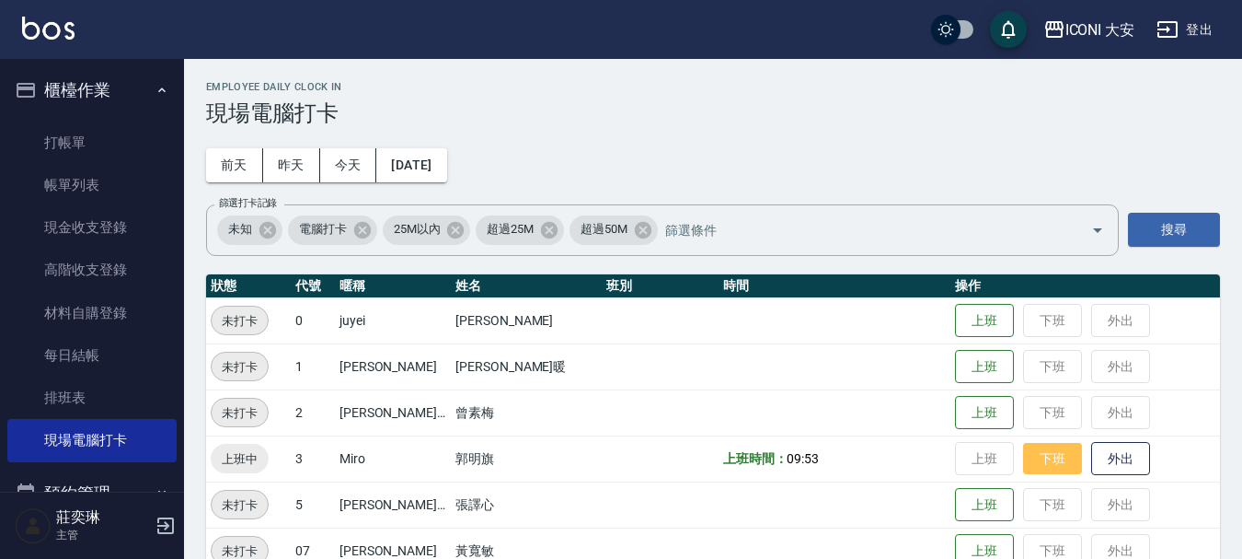
click at [1037, 462] on button "下班" at bounding box center [1052, 459] width 59 height 32
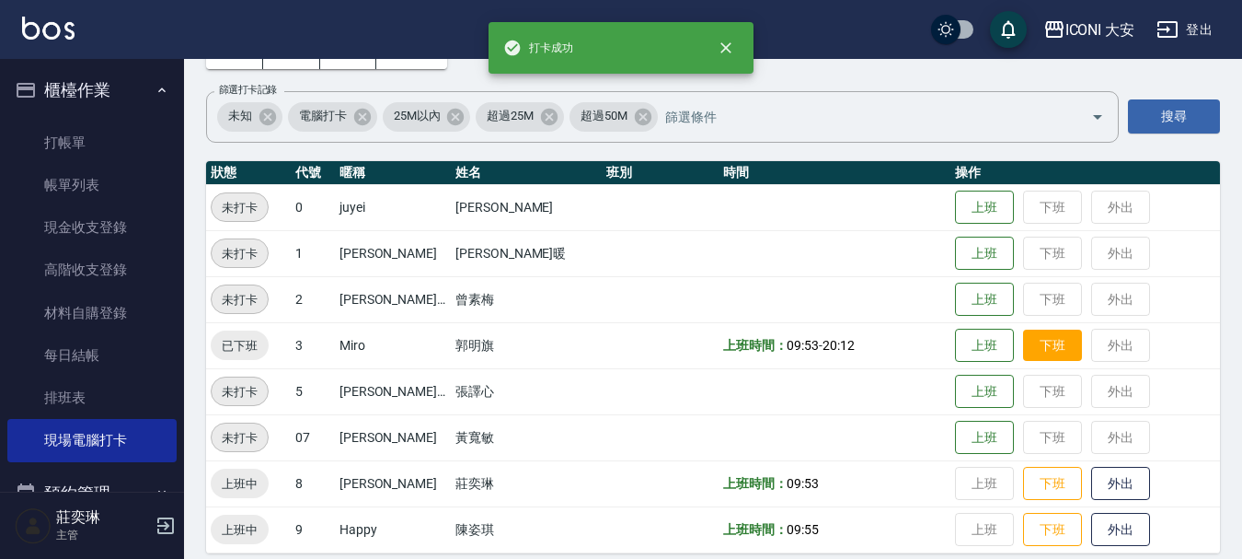
scroll to position [130, 0]
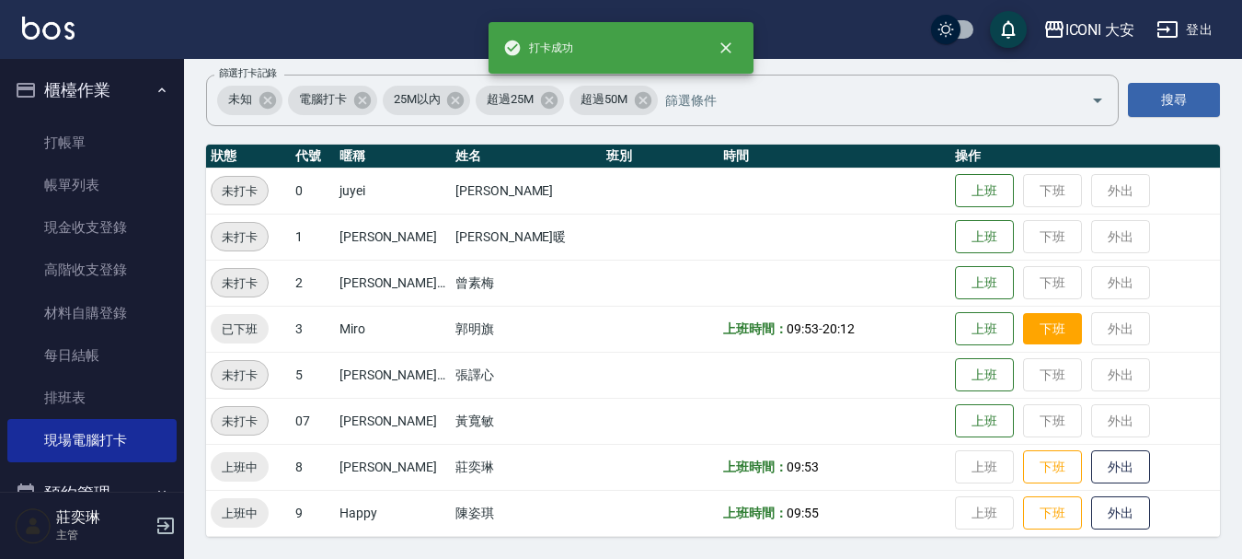
click at [1037, 462] on button "下班" at bounding box center [1052, 467] width 59 height 34
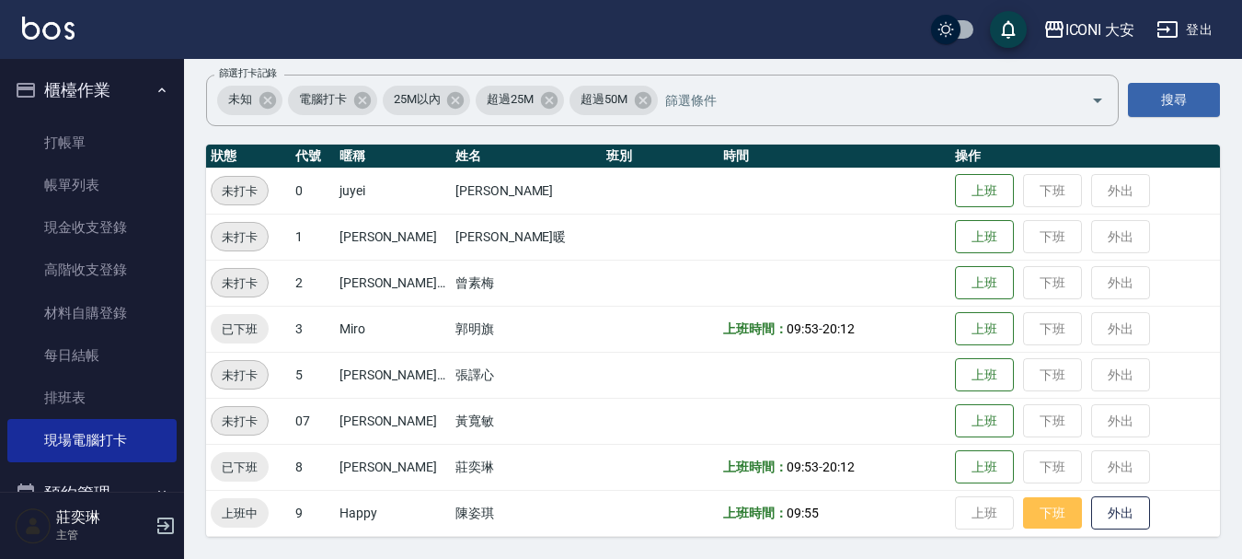
click at [1032, 514] on button "下班" at bounding box center [1052, 513] width 59 height 32
